Goal: Information Seeking & Learning: Learn about a topic

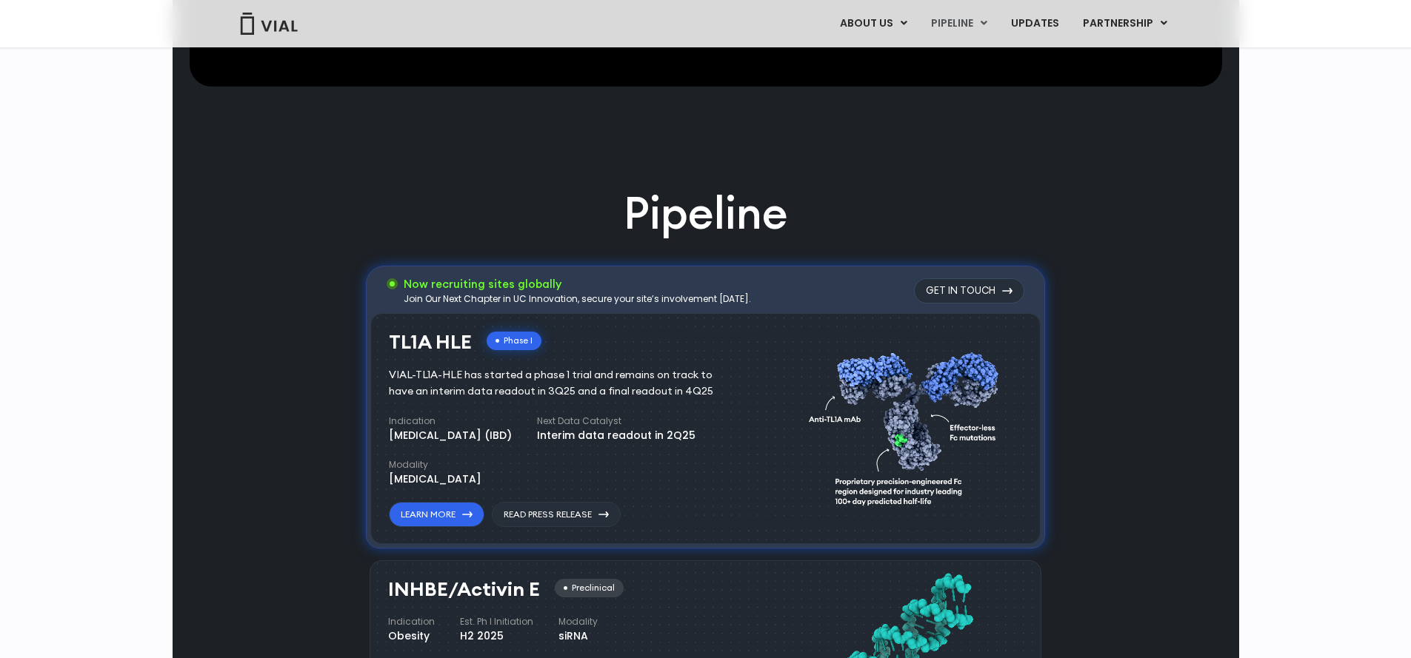
scroll to position [934, 0]
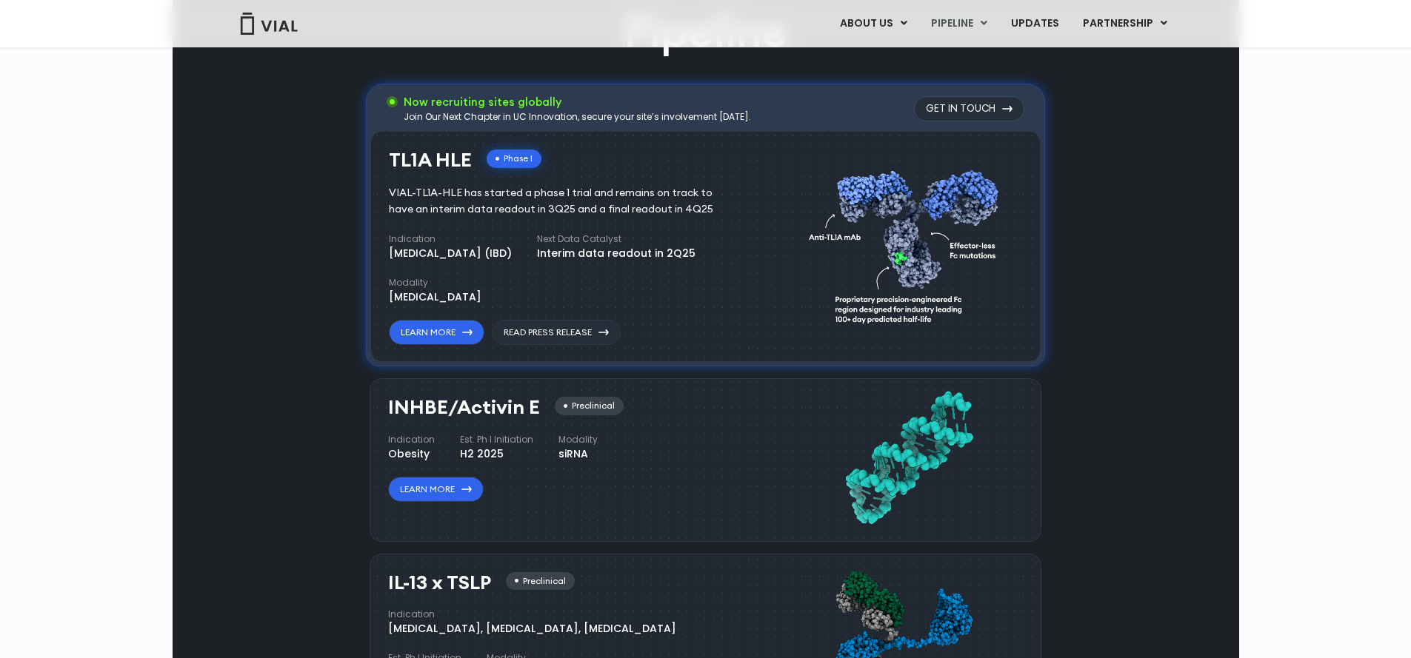
click at [519, 155] on div "Phase I" at bounding box center [514, 159] width 55 height 19
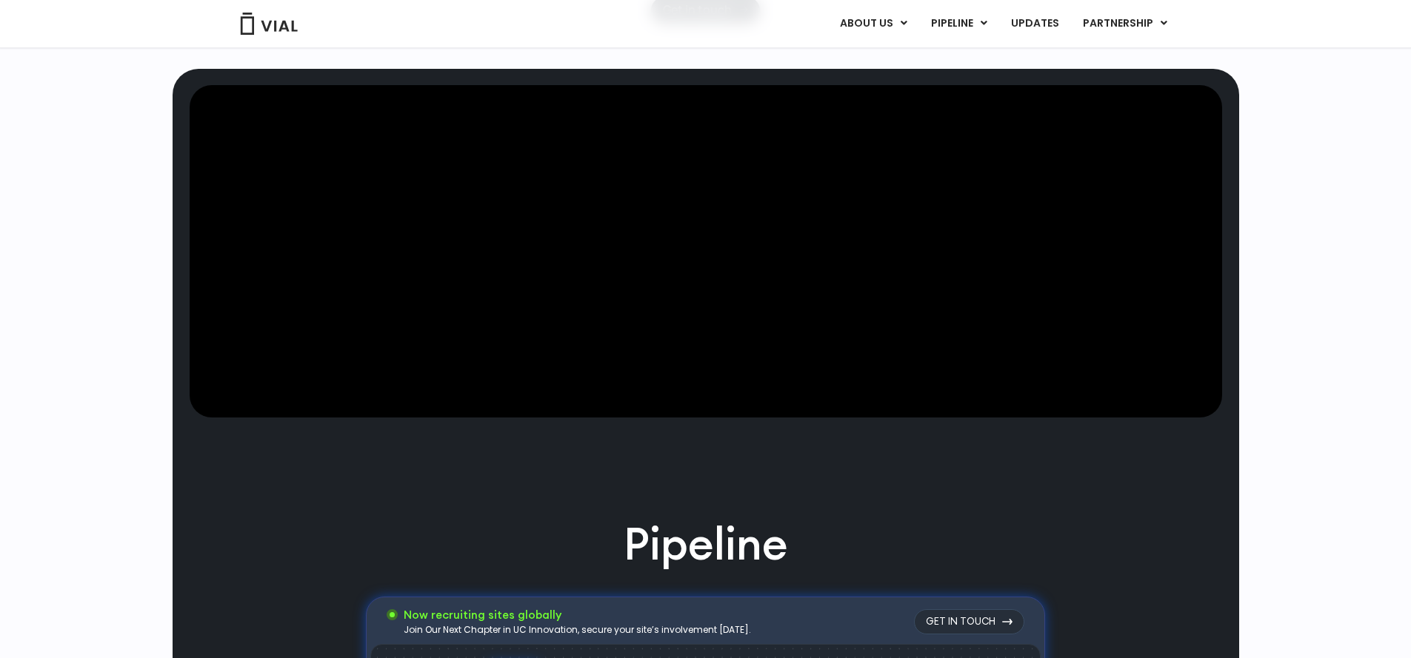
scroll to position [207, 0]
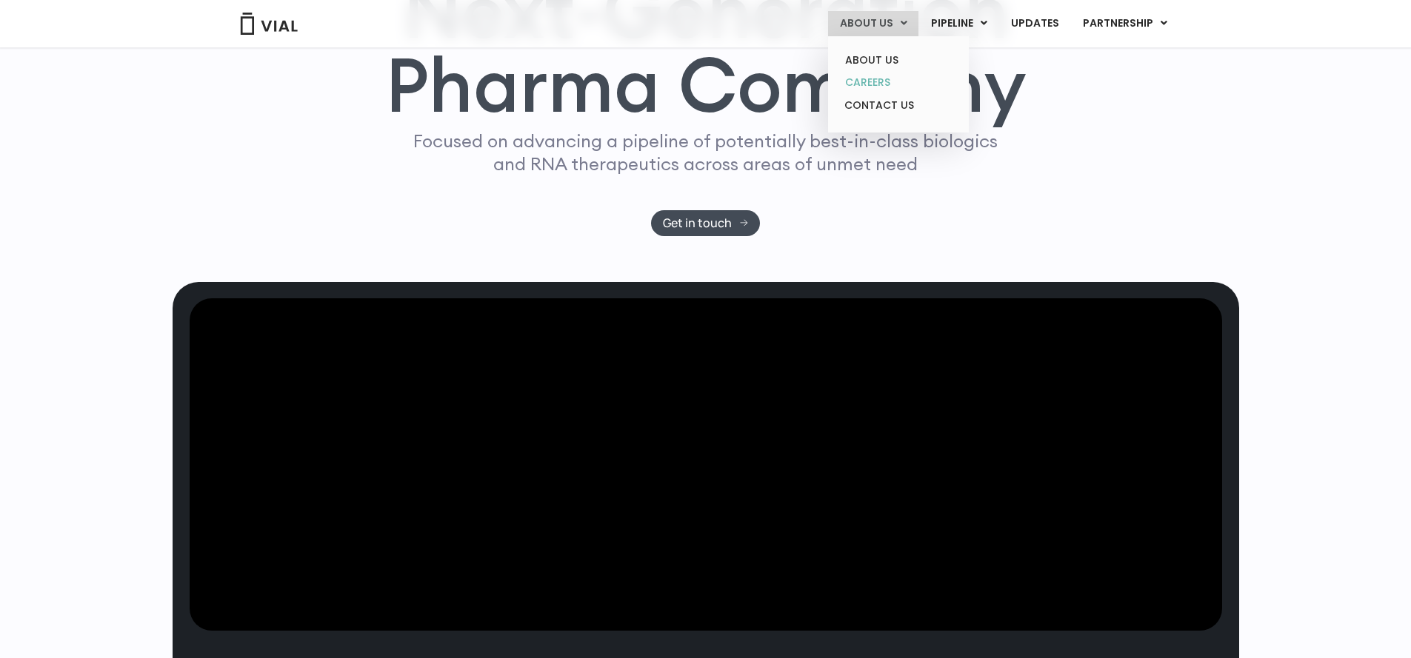
click at [881, 83] on link "CAREERS" at bounding box center [898, 82] width 130 height 23
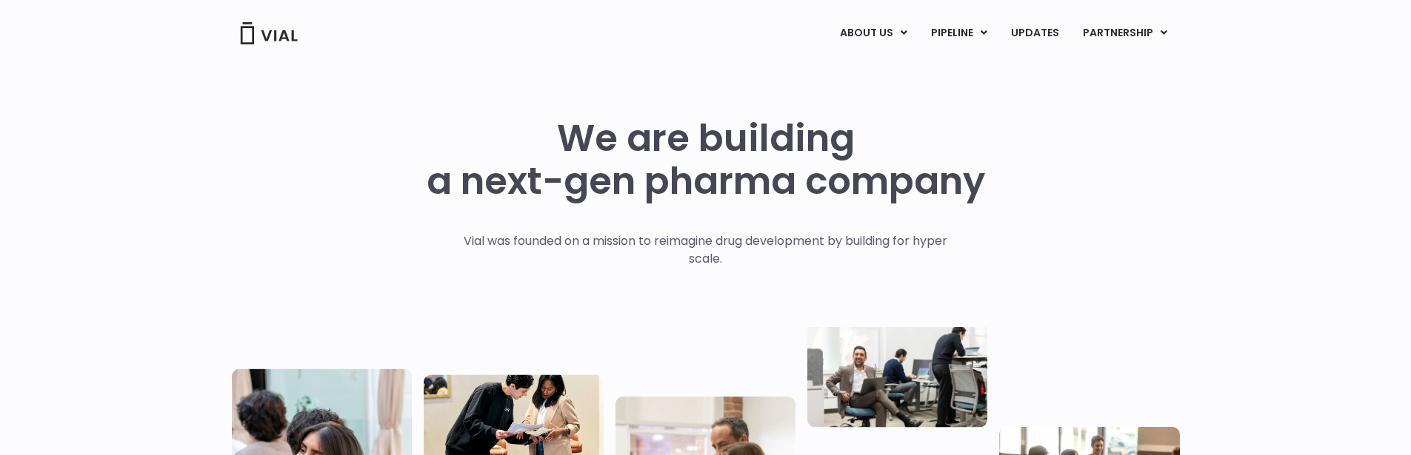
click at [273, 39] on img at bounding box center [268, 33] width 59 height 22
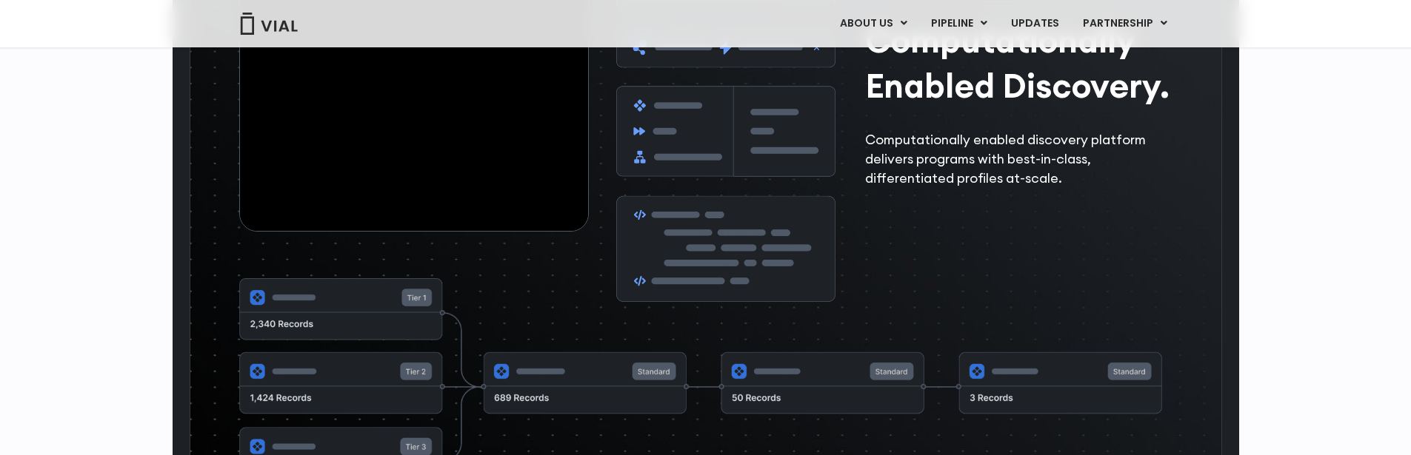
scroll to position [2566, 0]
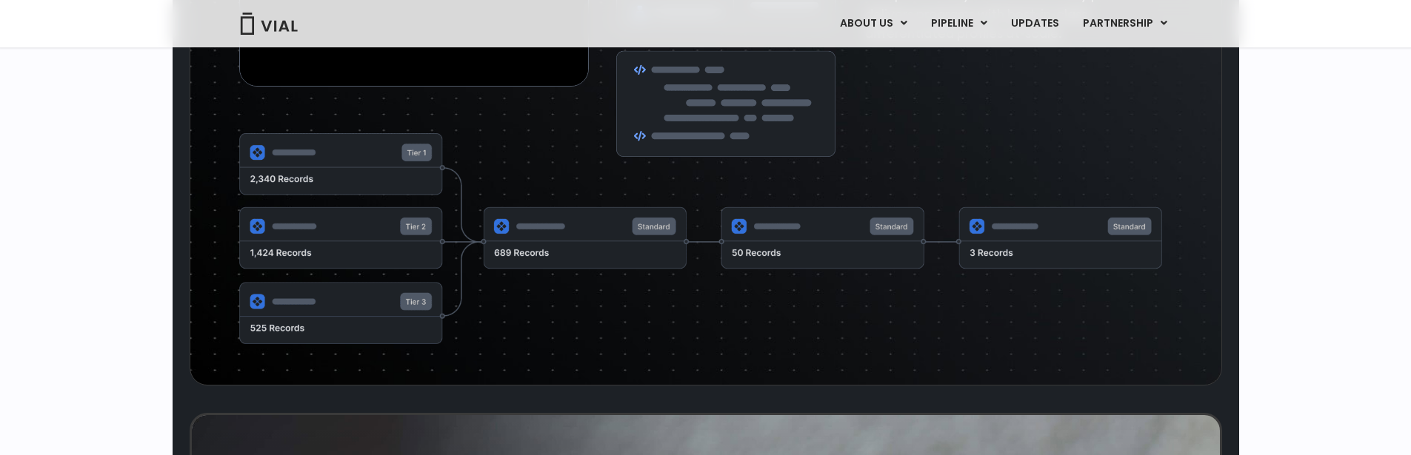
click at [553, 252] on img at bounding box center [701, 239] width 924 height 213
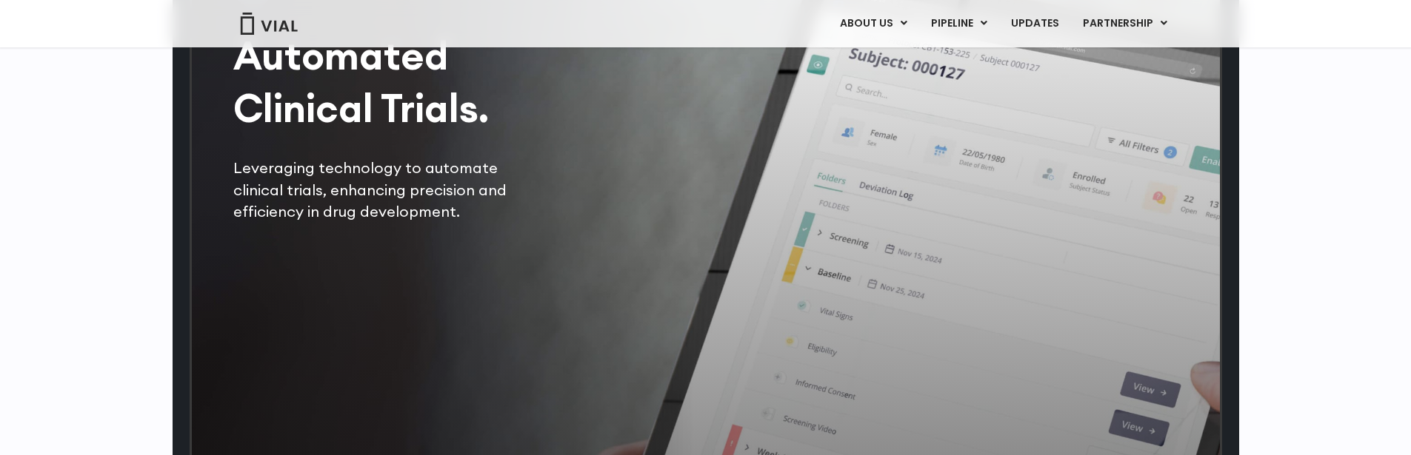
scroll to position [2920, 0]
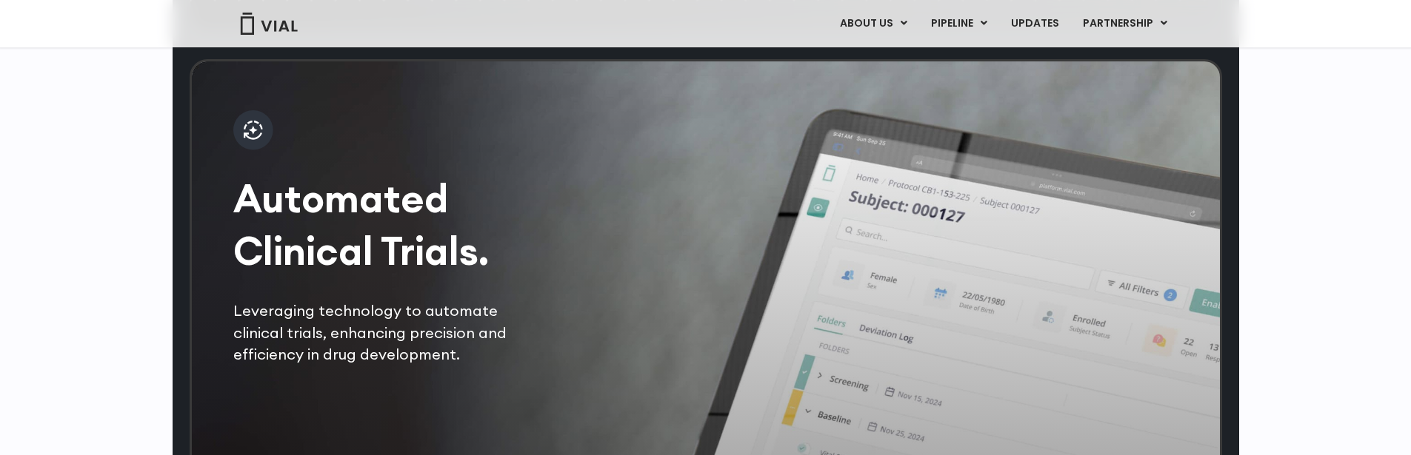
drag, startPoint x: 1318, startPoint y: 194, endPoint x: 1268, endPoint y: 168, distance: 56.6
